Goal: Transaction & Acquisition: Obtain resource

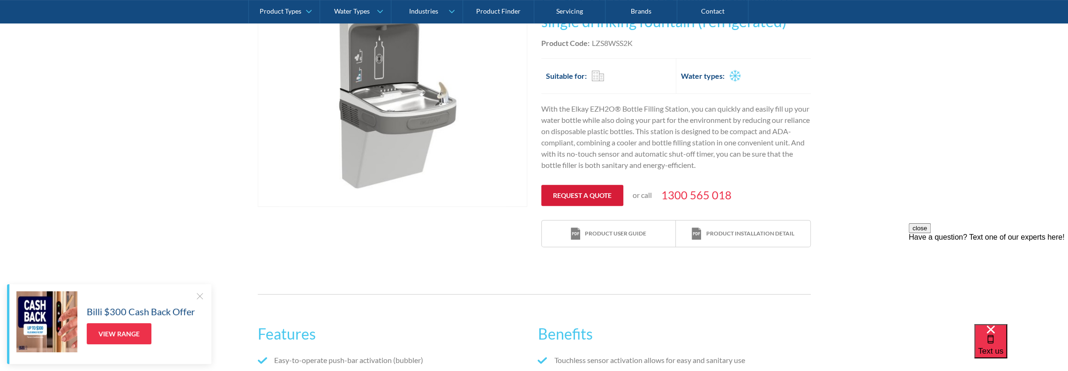
click at [581, 194] on link "Request a quote" at bounding box center [582, 195] width 82 height 21
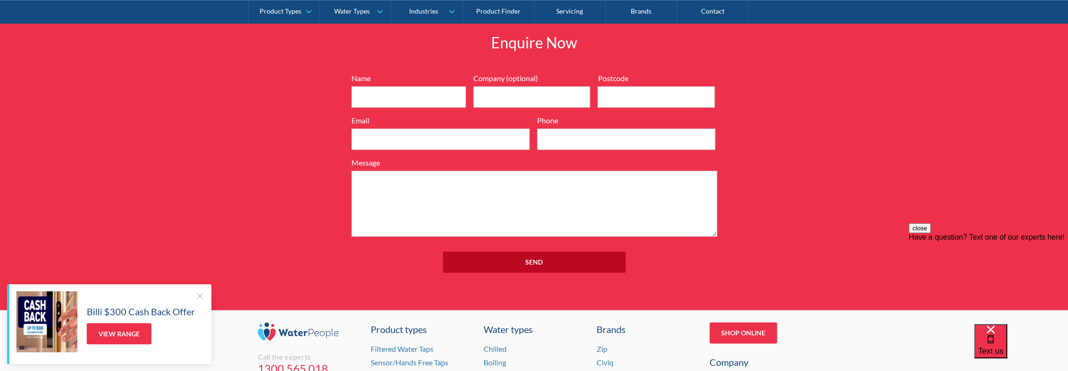
scroll to position [1024, 0]
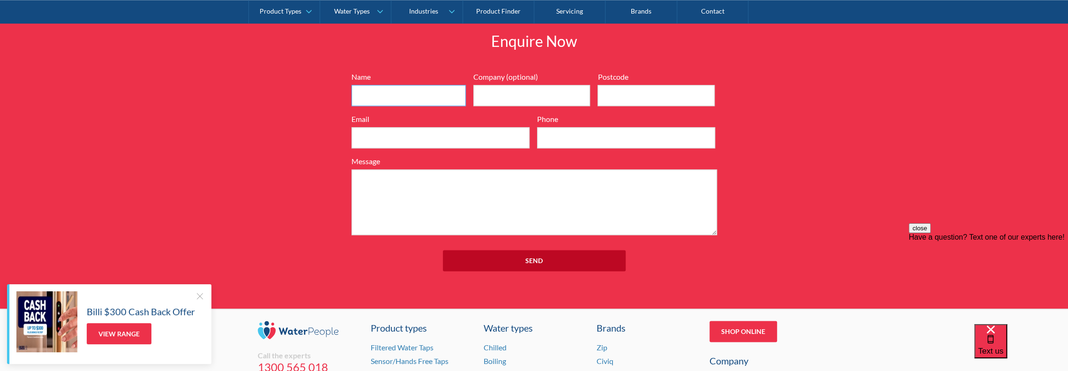
click at [390, 101] on input "Name" at bounding box center [409, 95] width 114 height 21
type input "JARROD WHITEHOUSE"
type input "4159"
type input "jarrod.whitehouse@anytimefitness.com.au"
type input "0419782304"
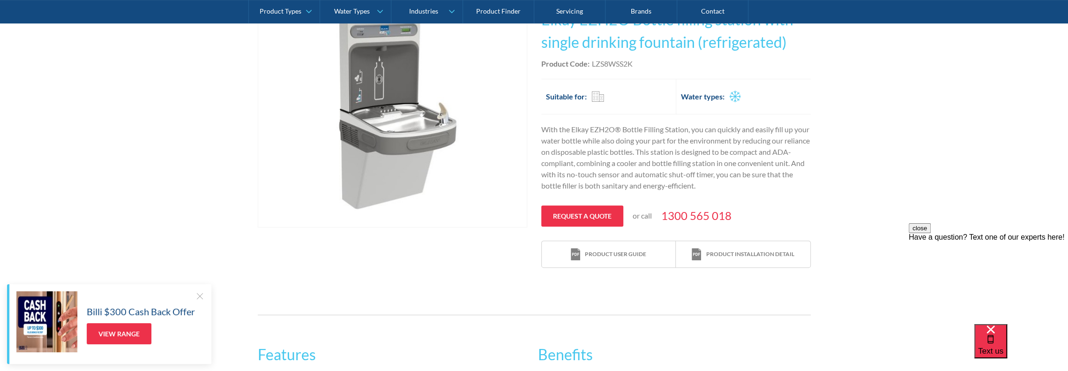
scroll to position [39, 0]
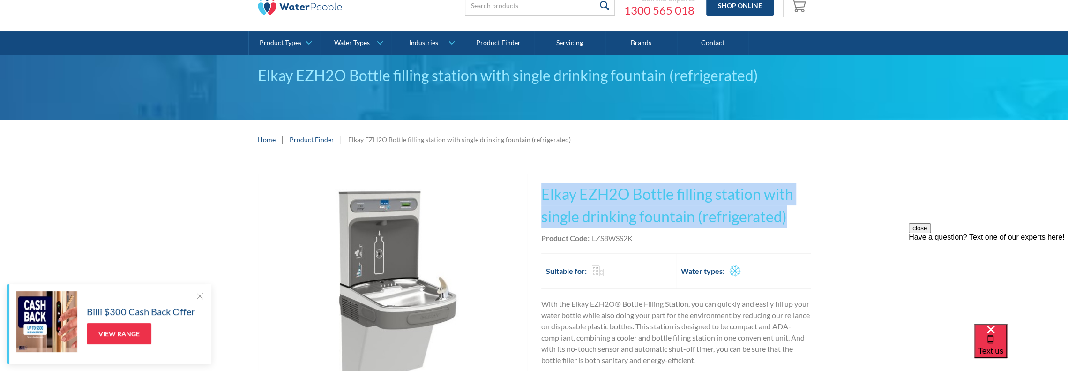
drag, startPoint x: 543, startPoint y: 195, endPoint x: 786, endPoint y: 214, distance: 244.1
click at [786, 214] on h1 "Elkay EZH2O Bottle filling station with single drinking fountain (refrigerated)" at bounding box center [676, 205] width 270 height 45
copy h1 "Elkay EZH2O Bottle filling station with single drinking fountain (refrigerated)"
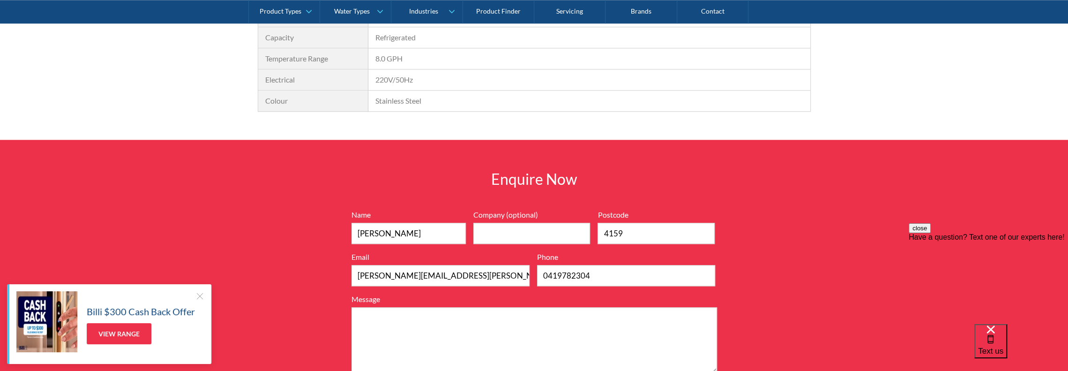
scroll to position [1024, 0]
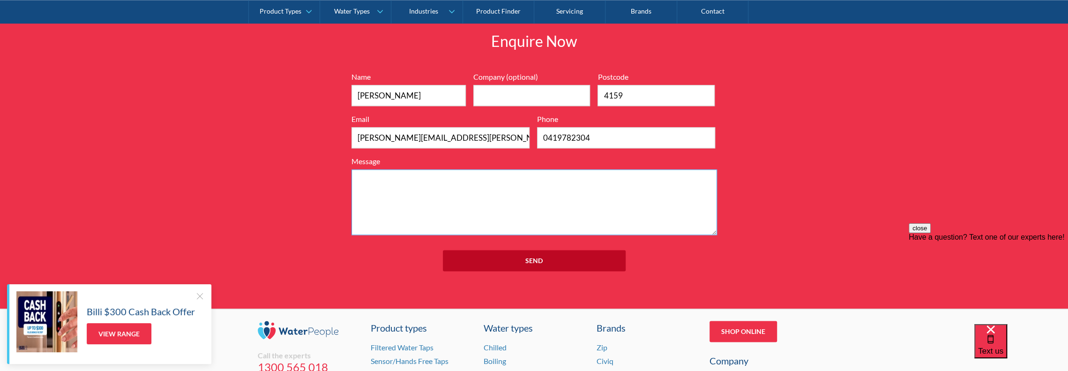
click at [358, 183] on textarea "Message" at bounding box center [535, 202] width 366 height 66
paste textarea "Elkay EZH2O Bottle filling station with single drinking fountain (refrigerated)"
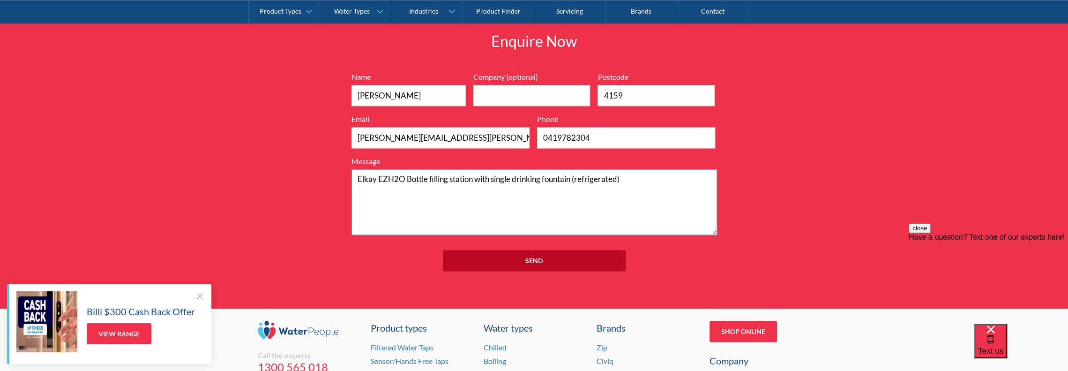
click at [357, 177] on textarea "Elkay EZH2O Bottle filling station with single drinking fountain (refrigerated)" at bounding box center [535, 202] width 366 height 66
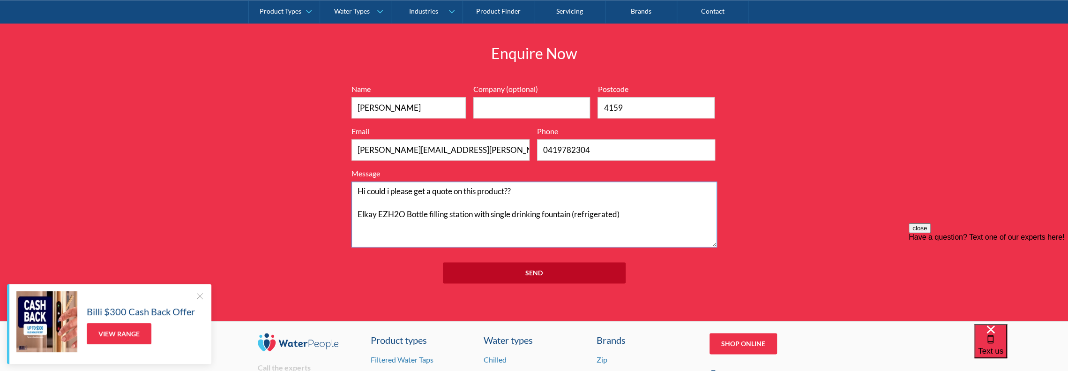
scroll to position [983, 0]
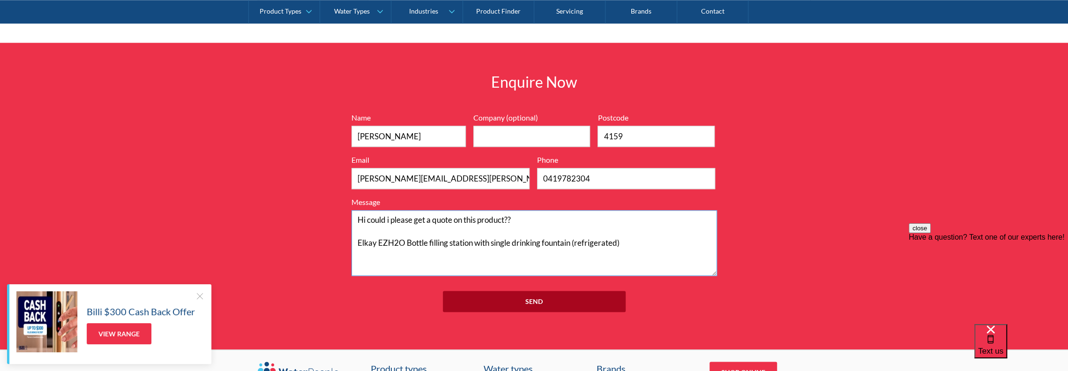
type textarea "Hi could i please get a quote on this product?? Elkay EZH2O Bottle filling stat…"
click at [526, 300] on input "Send" at bounding box center [534, 301] width 183 height 21
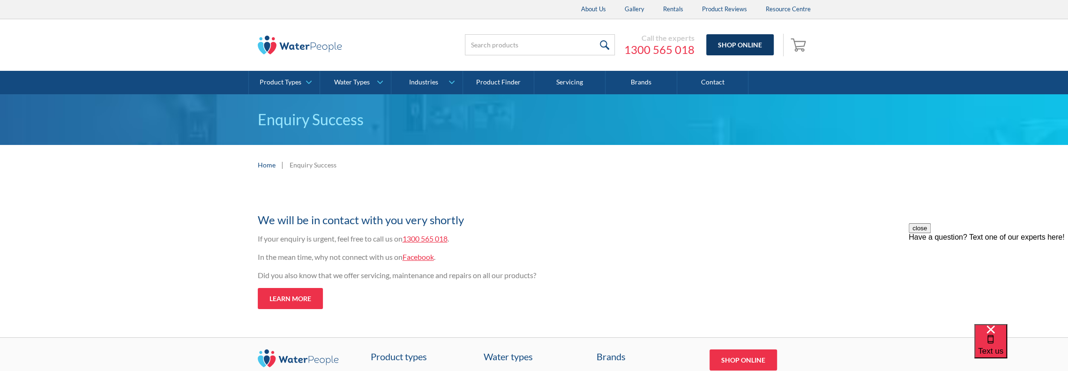
click at [747, 46] on link "Shop Online" at bounding box center [740, 44] width 68 height 21
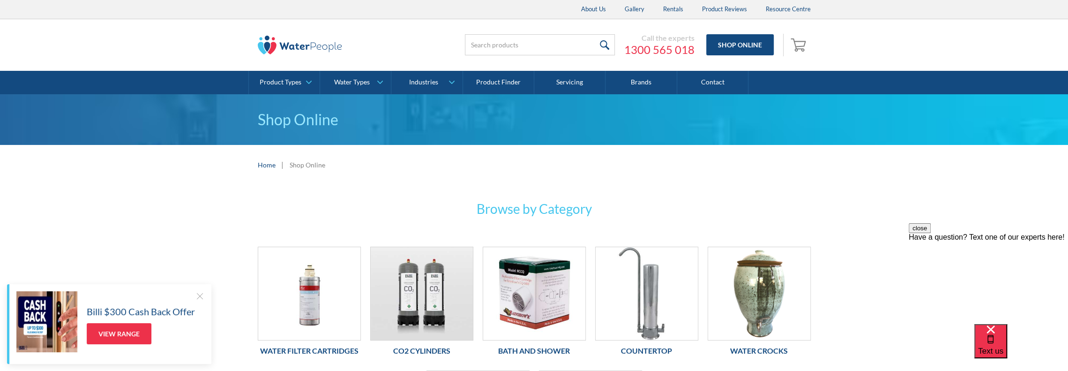
click at [305, 166] on div "Shop Online" at bounding box center [308, 165] width 36 height 10
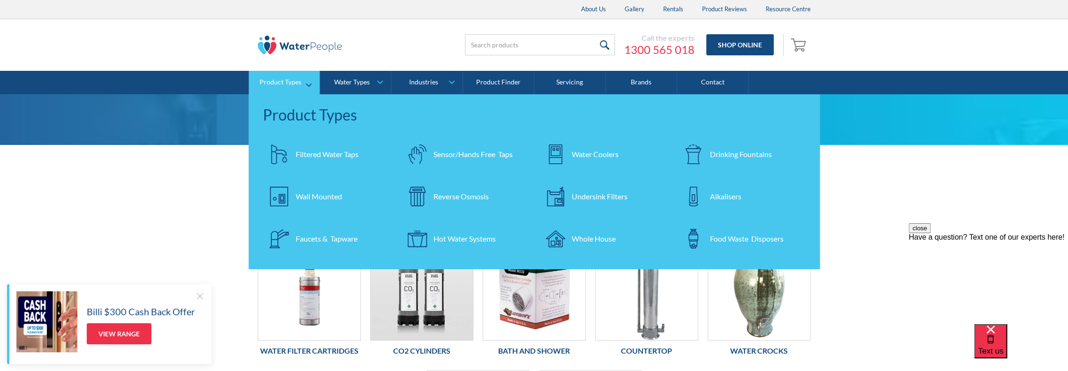
click at [294, 84] on div "Product Types" at bounding box center [281, 82] width 42 height 8
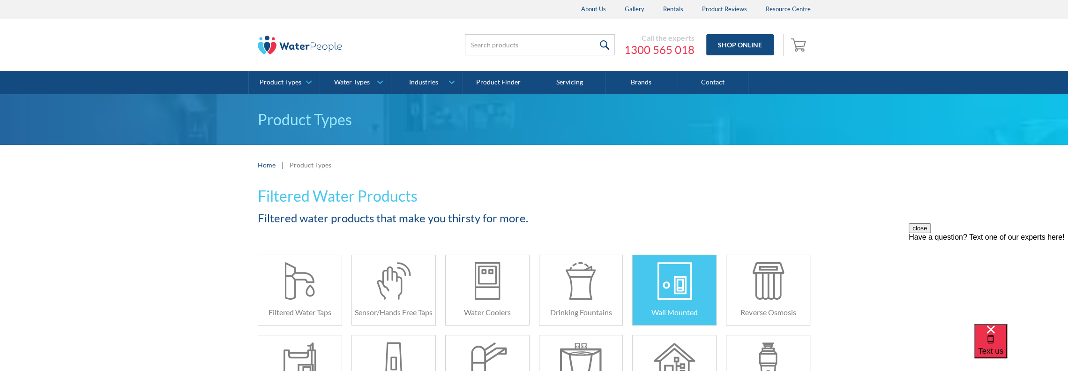
click at [678, 293] on div at bounding box center [675, 281] width 42 height 38
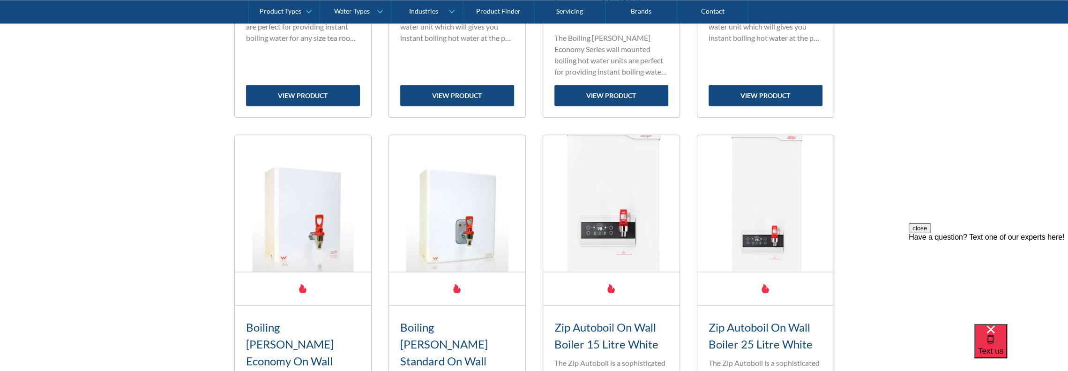
scroll to position [844, 0]
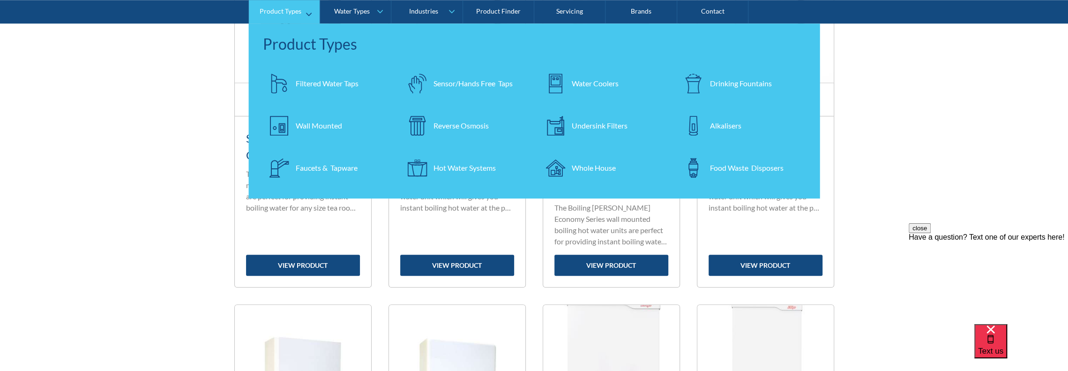
click at [601, 84] on div "Water Coolers" at bounding box center [595, 83] width 47 height 11
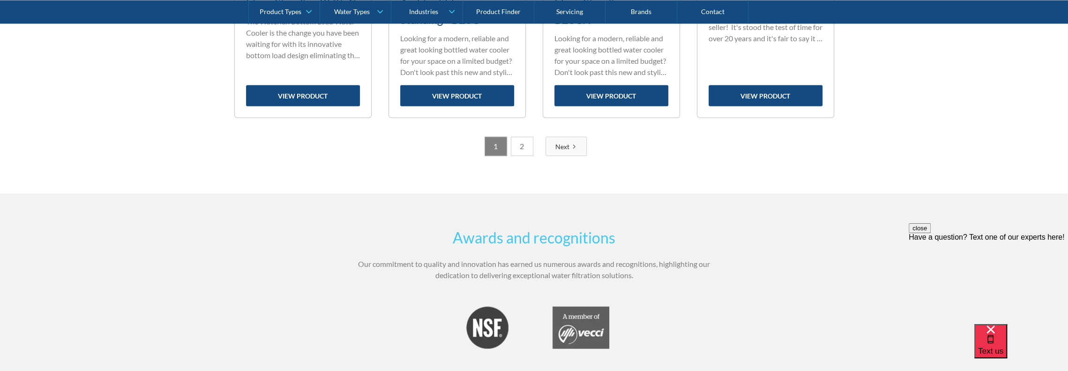
scroll to position [1735, 0]
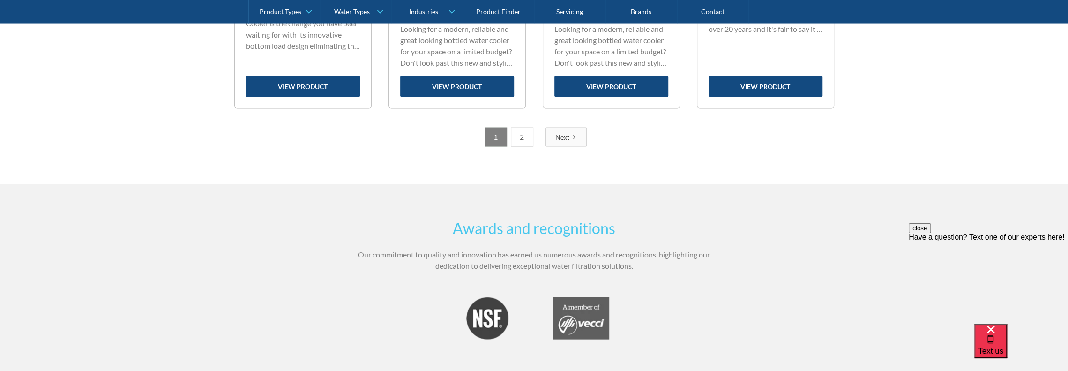
click at [526, 141] on link "2" at bounding box center [522, 137] width 23 height 19
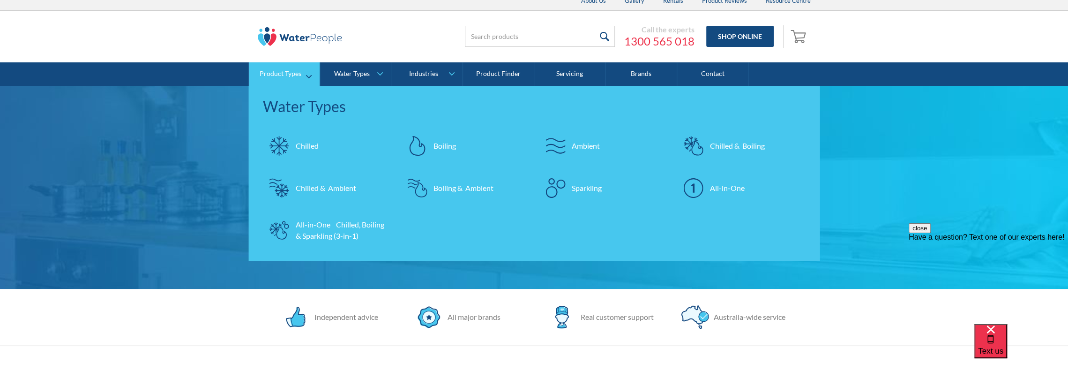
scroll to position [0, 0]
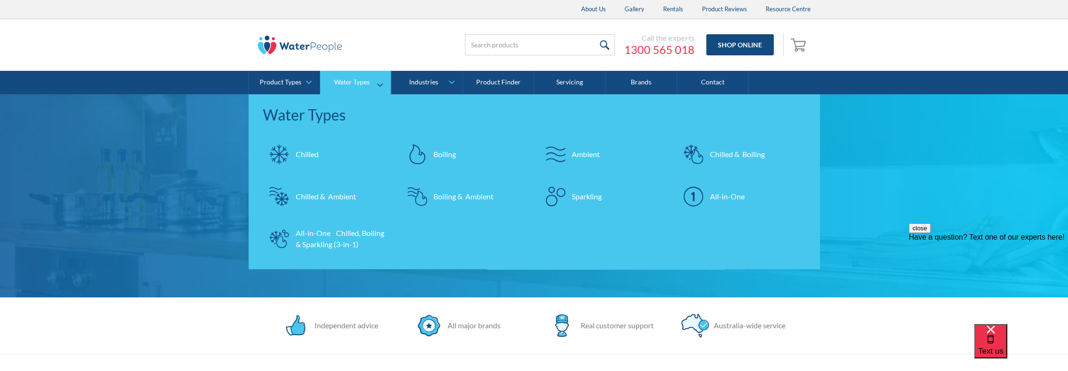
click at [302, 150] on div "Chilled" at bounding box center [307, 154] width 23 height 11
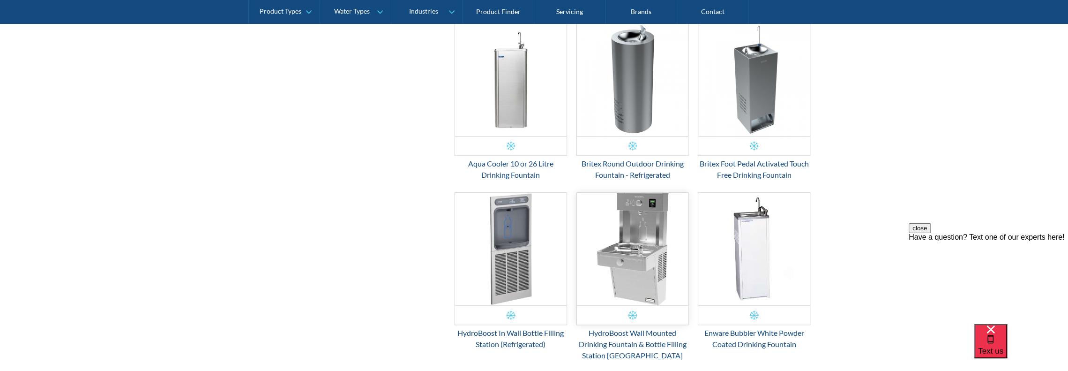
scroll to position [703, 0]
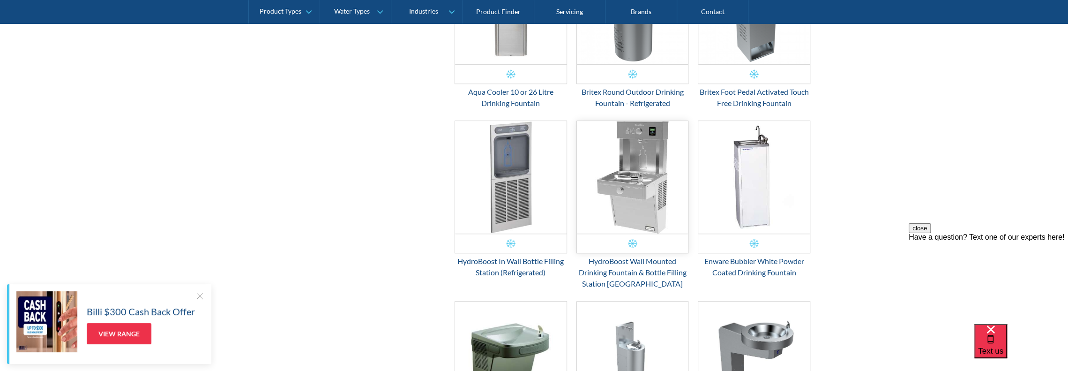
click at [632, 172] on img "Email Form 3" at bounding box center [633, 177] width 112 height 113
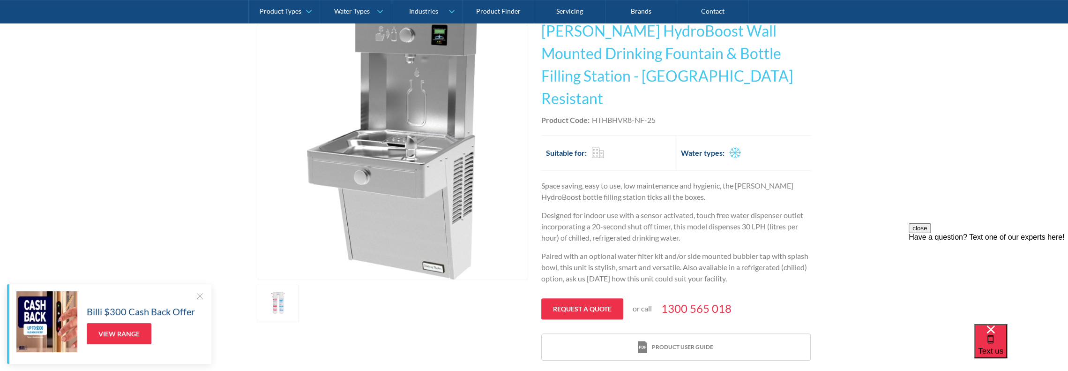
scroll to position [188, 0]
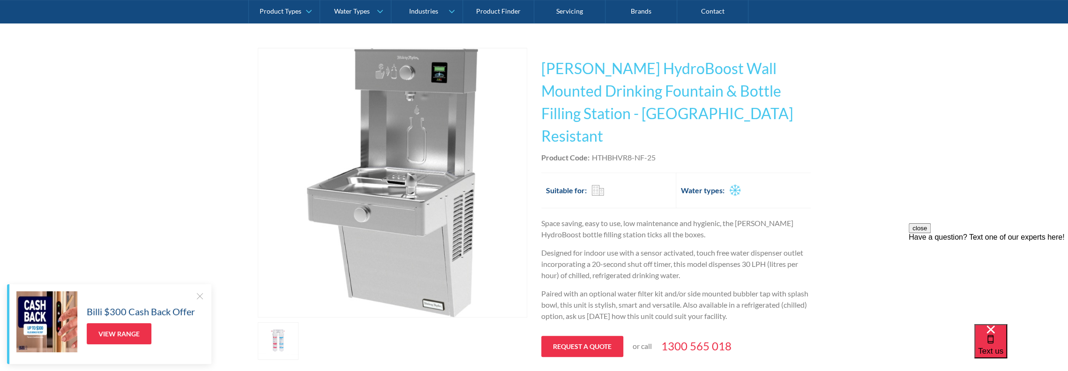
click at [379, 143] on img "open lightbox" at bounding box center [392, 182] width 269 height 269
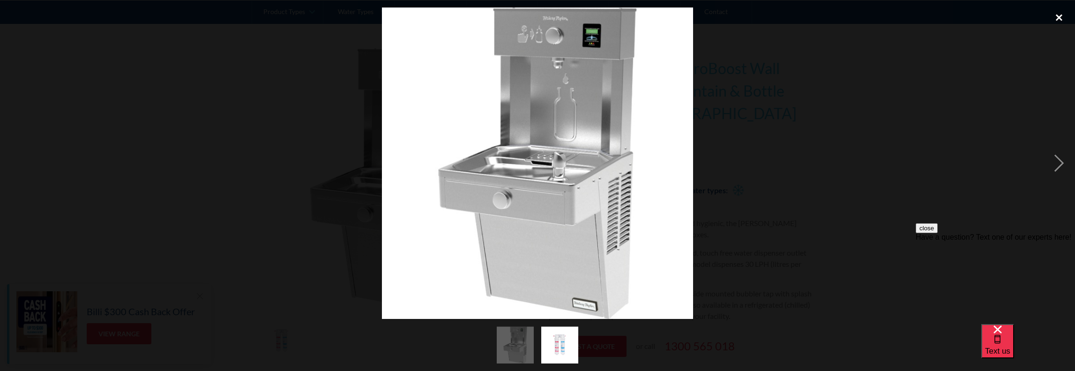
click at [1057, 17] on div "close lightbox" at bounding box center [1060, 18] width 32 height 21
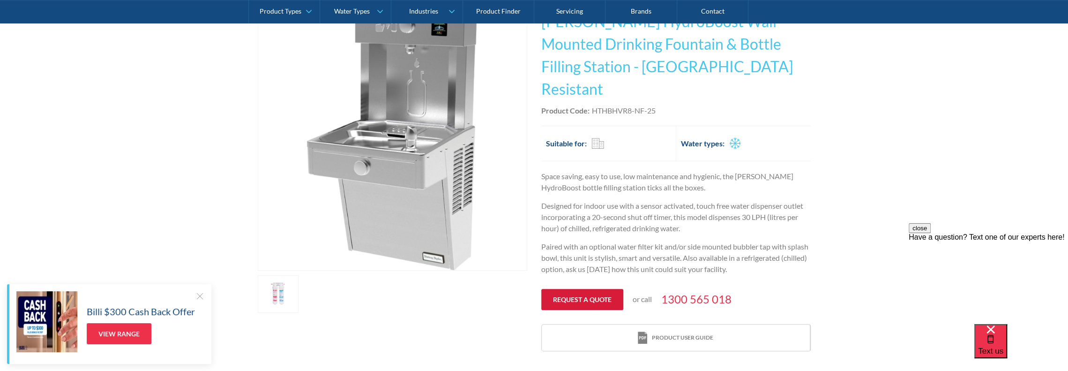
click at [578, 289] on link "Request a quote" at bounding box center [582, 299] width 82 height 21
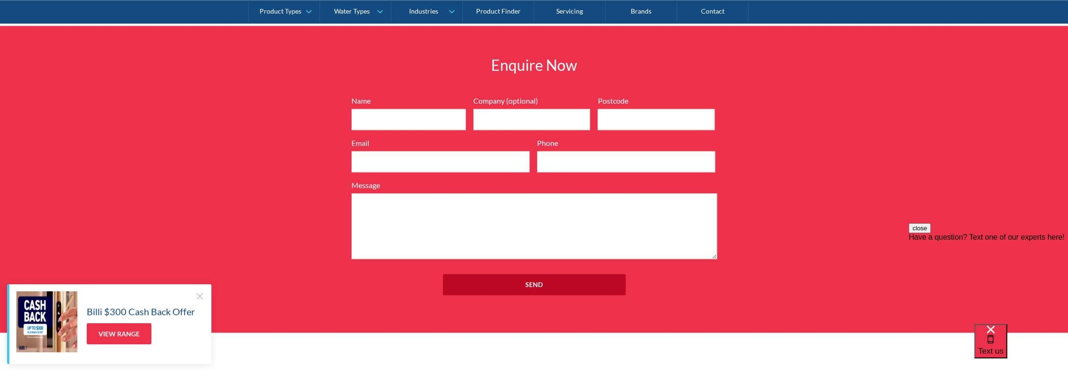
scroll to position [1182, 0]
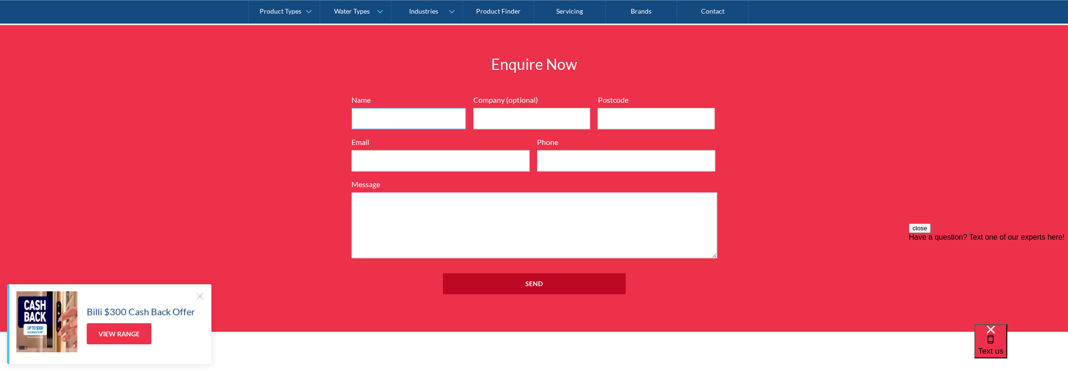
click at [383, 108] on input "Name" at bounding box center [409, 118] width 114 height 21
type input "JARROD WHITEHOUSE"
type input "4159"
type input "jarrod.whitehouse@anytimefitness.com.au"
type input "0419782304"
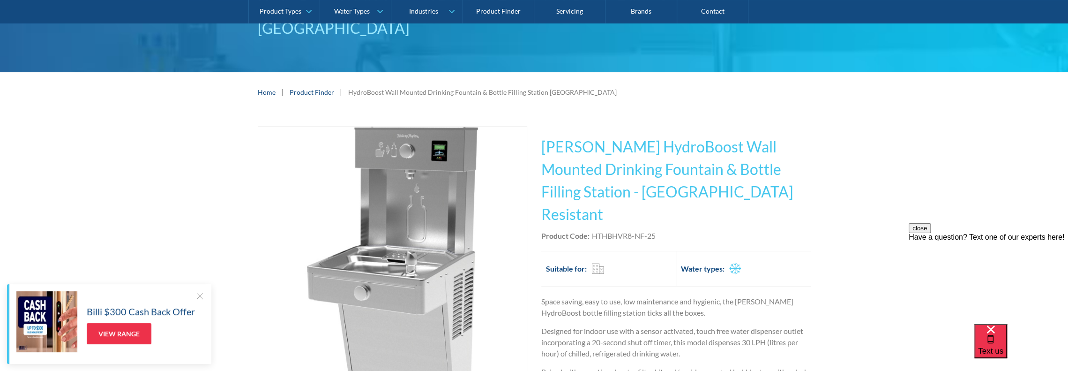
scroll to position [104, 0]
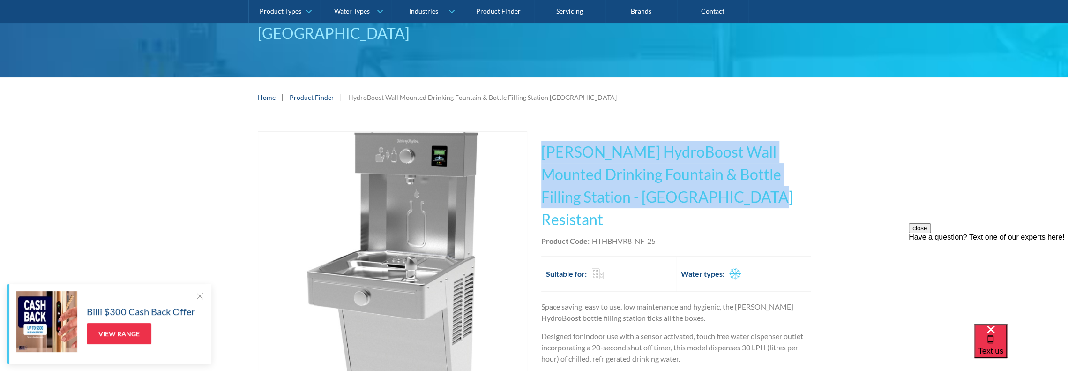
drag, startPoint x: 540, startPoint y: 151, endPoint x: 659, endPoint y: 195, distance: 127.0
click at [659, 195] on div "Play video Fits Most Brands Best Seller No items found. This tap design is incl…" at bounding box center [534, 306] width 553 height 351
copy h1 "Halsey Taylor HydroBoost Wall Mounted Drinking Fountain & Bottle Filling Statio…"
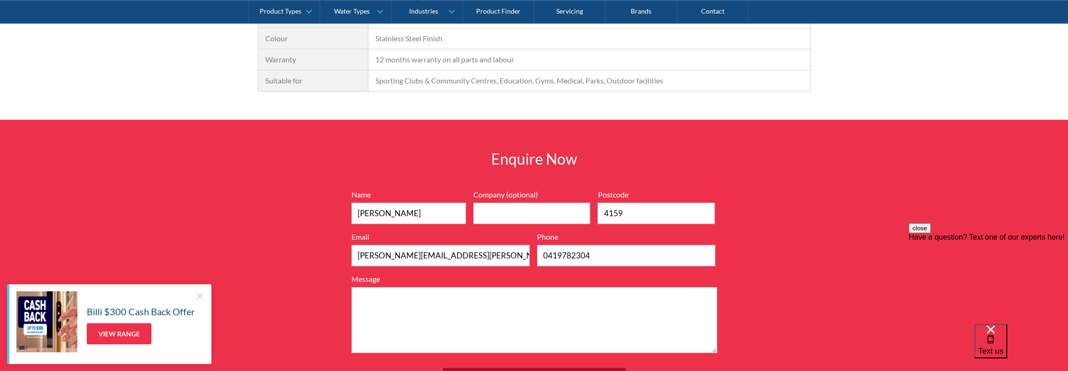
scroll to position [1089, 0]
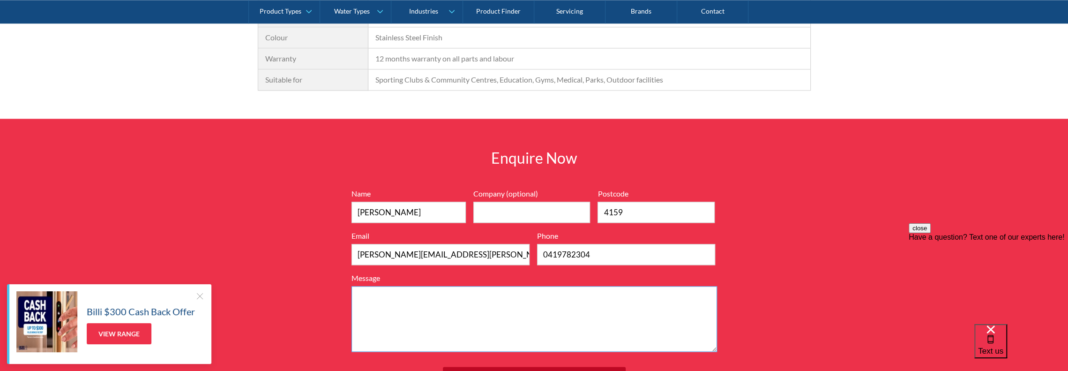
click at [402, 286] on textarea "Message" at bounding box center [535, 319] width 366 height 66
paste textarea "Halsey Taylor HydroBoost Wall Mounted Drinking Fountain & Bottle Filling Statio…"
click at [358, 286] on textarea "Halsey Taylor HydroBoost Wall Mounted Drinking Fountain & Bottle Filling Statio…" at bounding box center [535, 319] width 366 height 66
click at [421, 286] on textarea "Halsey Taylor HydroBoost Wall Mounted Drinking Fountain & Bottle Filling Statio…" at bounding box center [535, 319] width 366 height 66
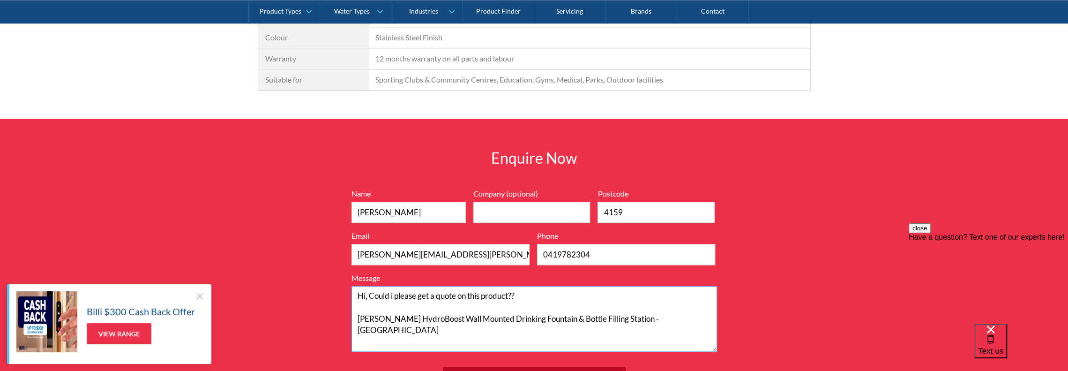
drag, startPoint x: 355, startPoint y: 266, endPoint x: 698, endPoint y: 296, distance: 344.0
click at [704, 299] on textarea "Hi, Could i please get a quote on this product?? Halsey Taylor HydroBoost Wall …" at bounding box center [535, 319] width 366 height 66
drag, startPoint x: 692, startPoint y: 294, endPoint x: 679, endPoint y: 310, distance: 21.0
click at [670, 319] on textarea "Hi, Could i please get a quote on this product?? Halsey Taylor HydroBoost Wall …" at bounding box center [535, 319] width 366 height 66
drag, startPoint x: 707, startPoint y: 294, endPoint x: 352, endPoint y: 264, distance: 356.1
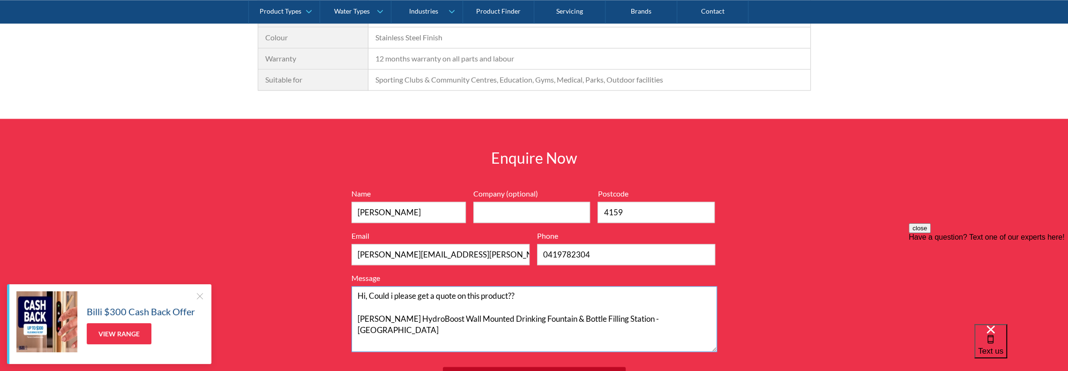
click at [352, 286] on textarea "Hi, Could i please get a quote on this product?? Halsey Taylor HydroBoost Wall …" at bounding box center [535, 319] width 366 height 66
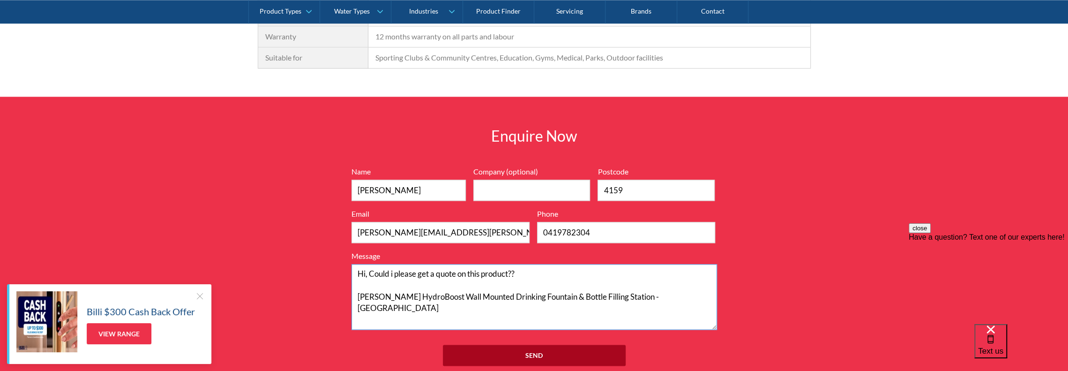
scroll to position [1135, 0]
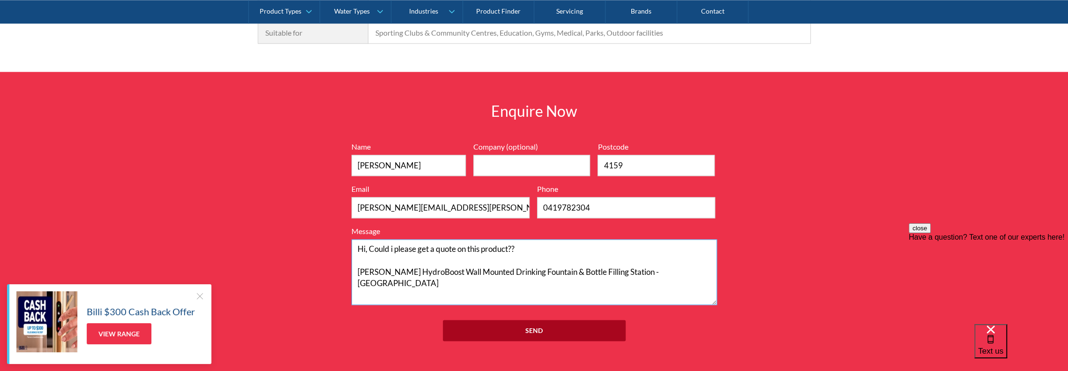
type textarea "Hi, Could i please get a quote on this product?? Halsey Taylor HydroBoost Wall …"
click at [526, 320] on input "Send" at bounding box center [534, 330] width 183 height 21
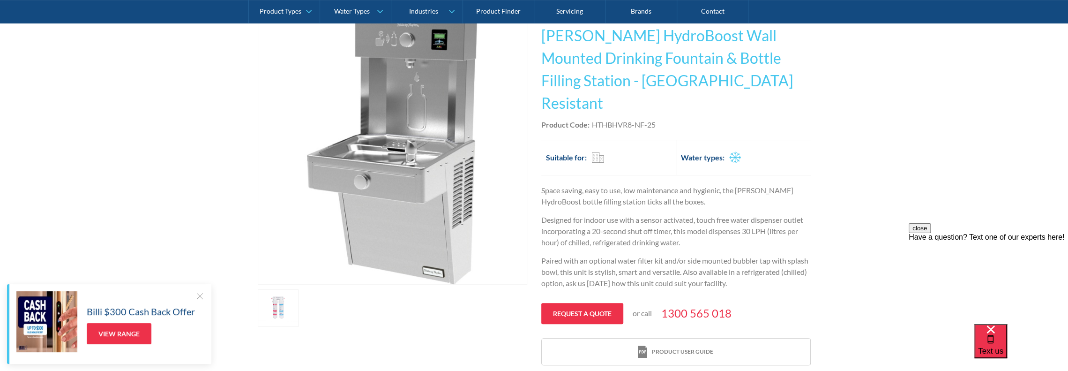
scroll to position [141, 0]
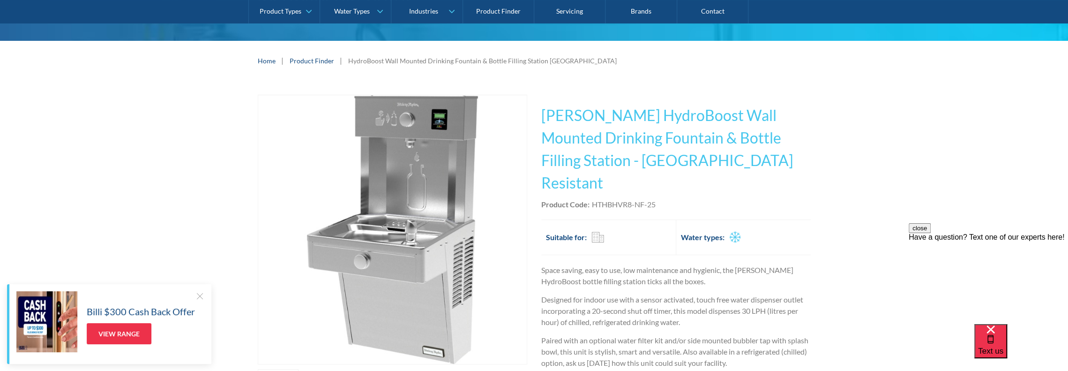
scroll to position [234, 0]
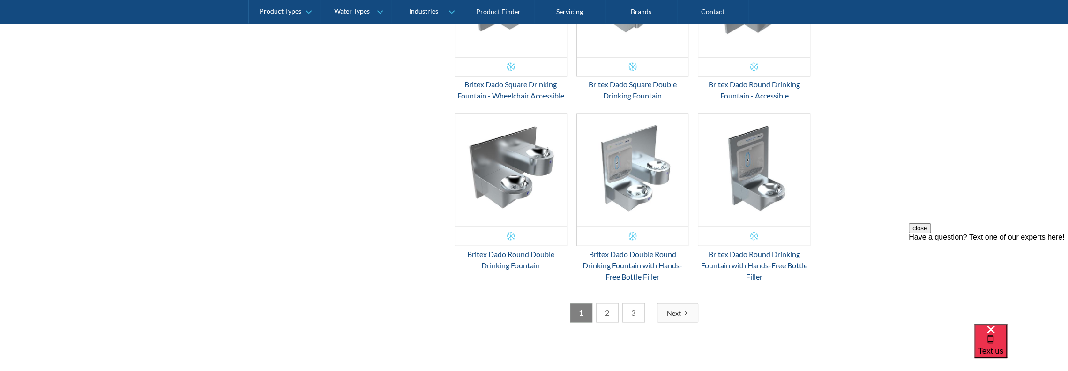
scroll to position [1547, 0]
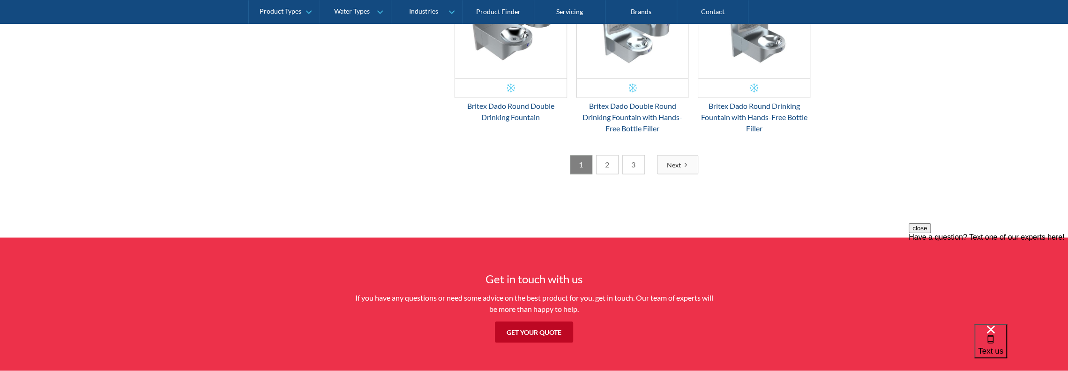
click at [612, 163] on link "2" at bounding box center [607, 164] width 23 height 19
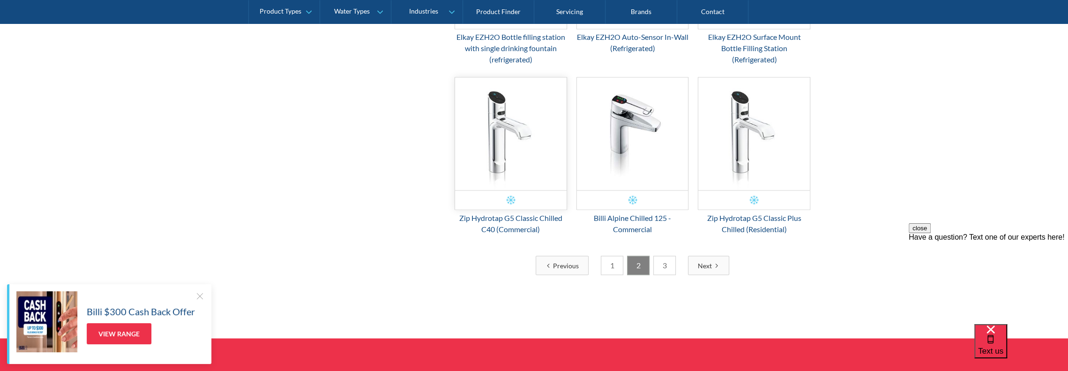
scroll to position [1436, 0]
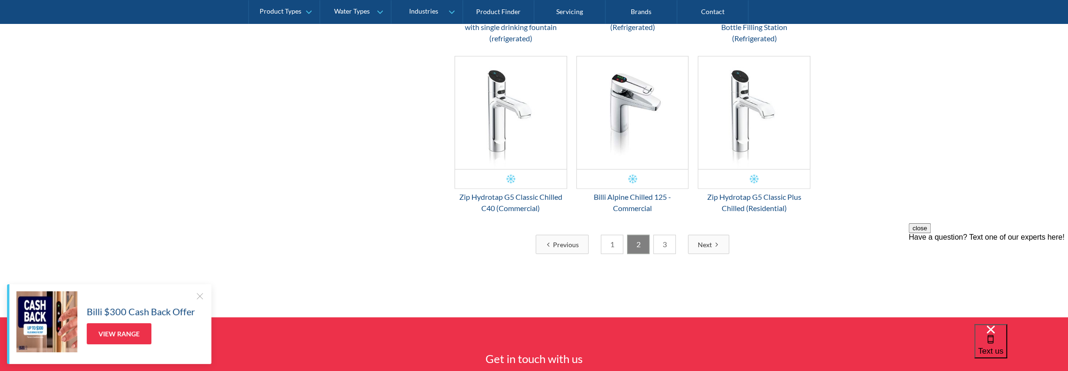
click at [659, 239] on link "3" at bounding box center [665, 243] width 23 height 19
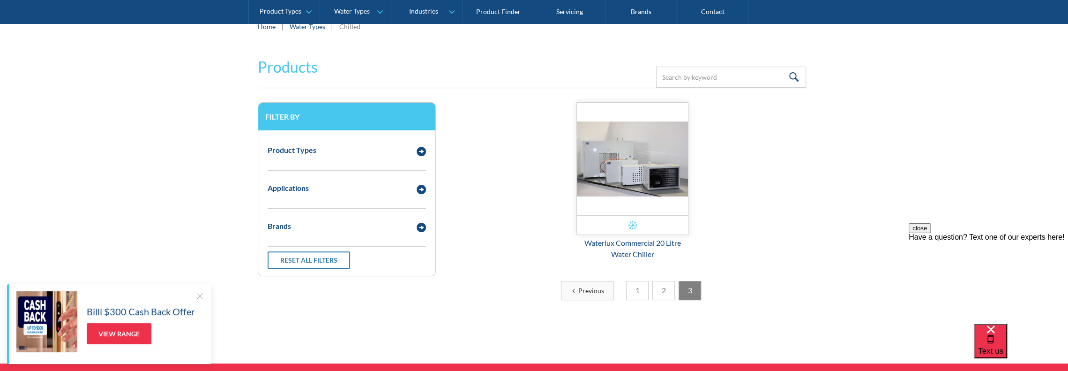
scroll to position [171, 0]
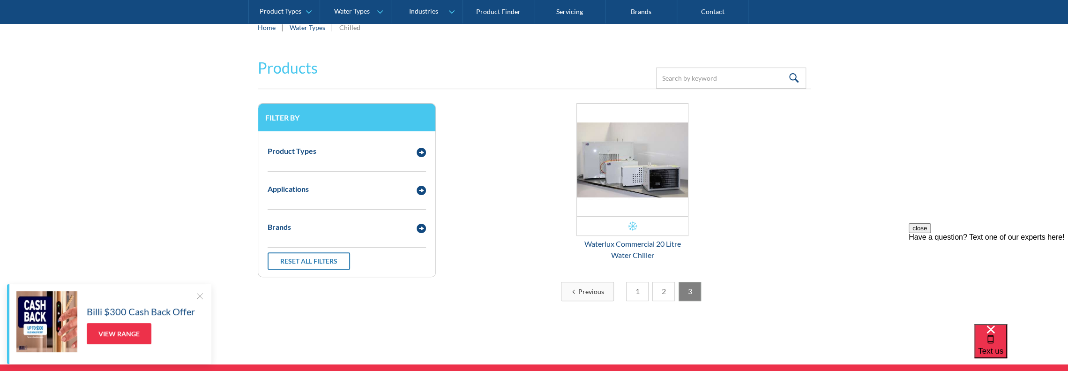
click at [662, 296] on link "2" at bounding box center [664, 291] width 23 height 19
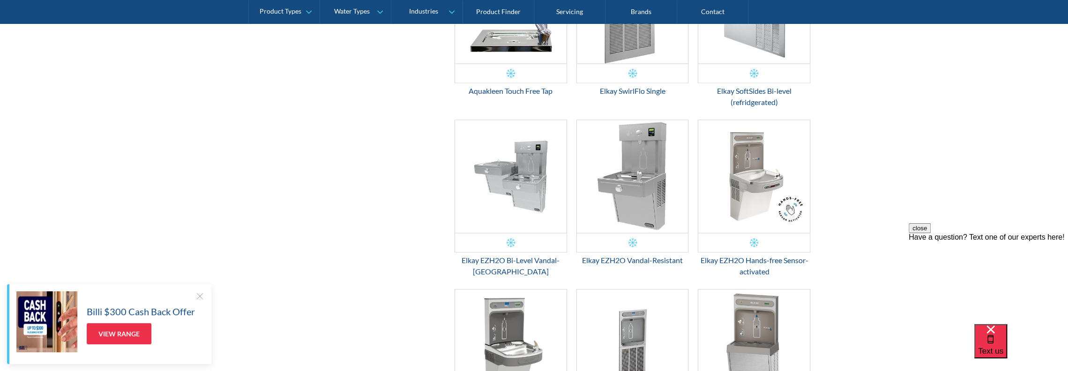
scroll to position [1014, 0]
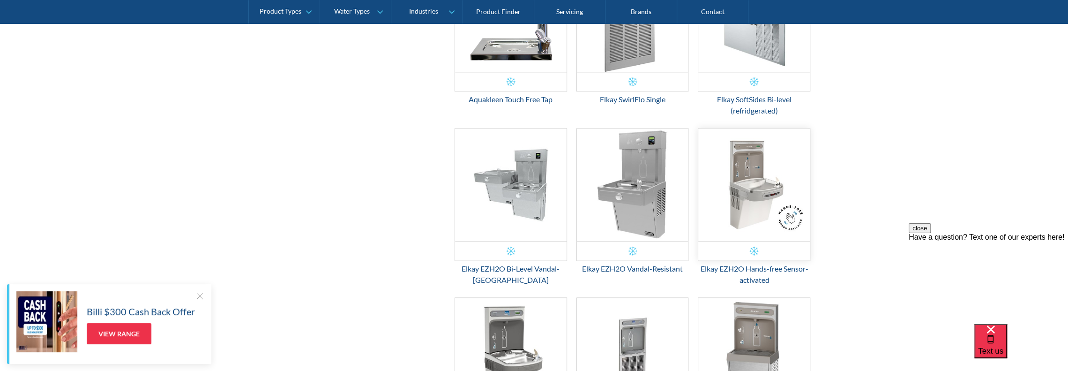
click at [757, 200] on img "Email Form 3" at bounding box center [755, 184] width 112 height 113
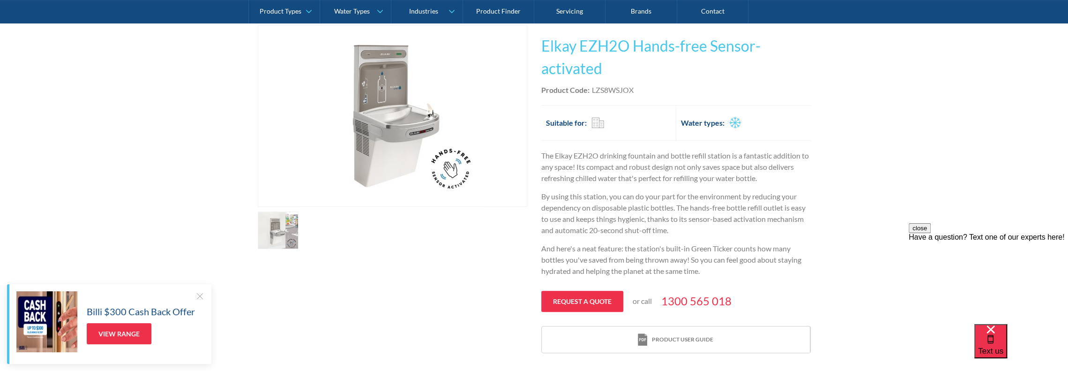
click at [283, 238] on link "open lightbox" at bounding box center [278, 230] width 41 height 38
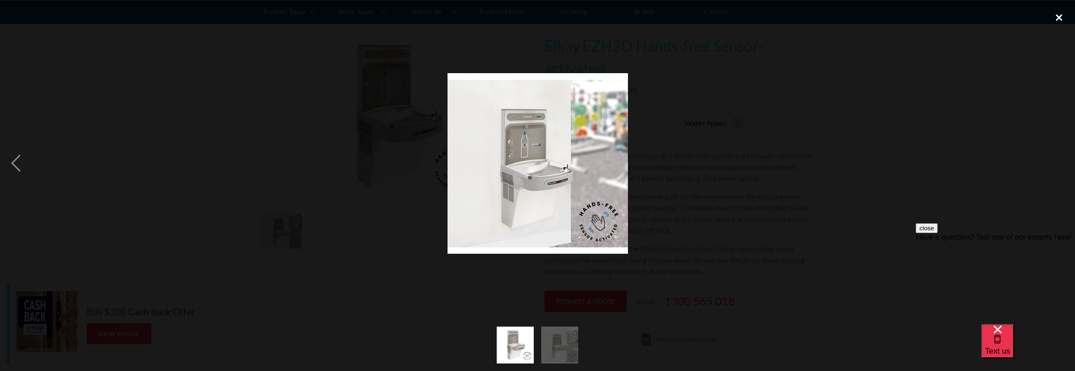
click at [1062, 16] on div "close lightbox" at bounding box center [1060, 18] width 32 height 21
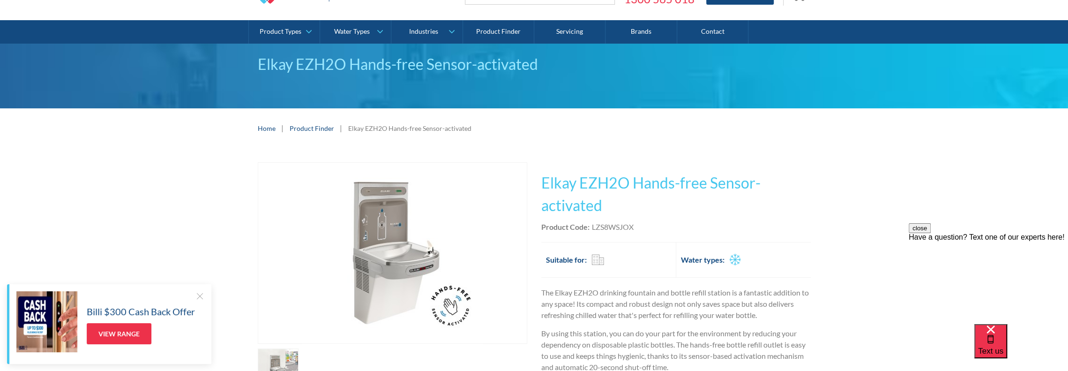
scroll to position [234, 0]
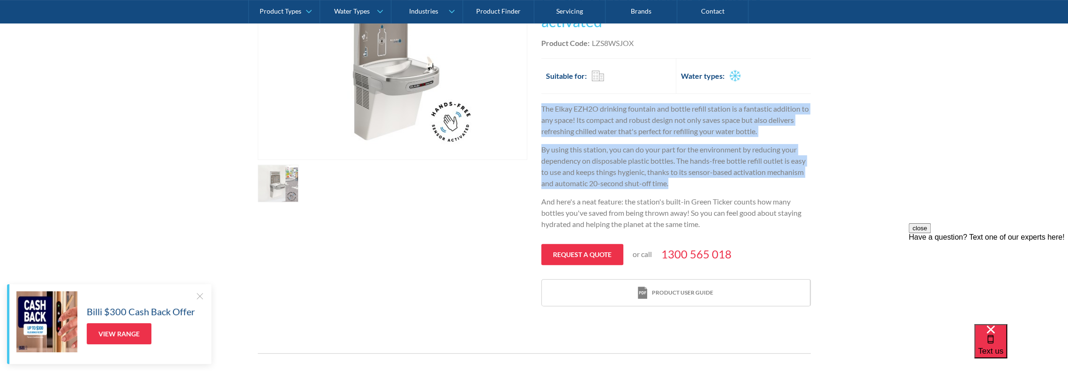
drag, startPoint x: 840, startPoint y: 132, endPoint x: 1016, endPoint y: 180, distance: 182.6
click at [936, 183] on div "Play video Fits Most Brands Best Seller No items found. This tap design is incl…" at bounding box center [534, 142] width 1068 height 356
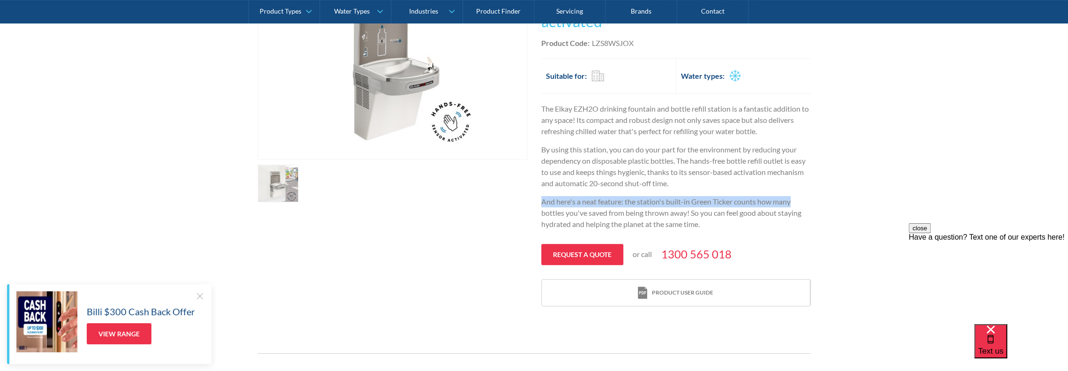
drag, startPoint x: 1048, startPoint y: 189, endPoint x: 1000, endPoint y: 177, distance: 48.9
click at [1025, 184] on div "Play video Fits Most Brands Best Seller No items found. This tap design is incl…" at bounding box center [534, 142] width 1068 height 356
